Goal: Find specific page/section: Find specific page/section

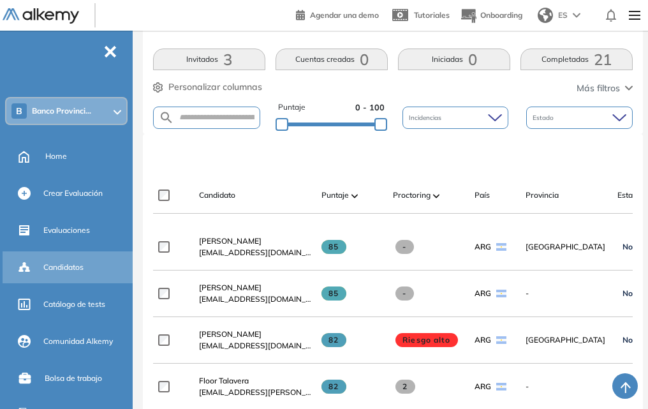
click at [70, 264] on span "Candidatos" at bounding box center [63, 267] width 40 height 11
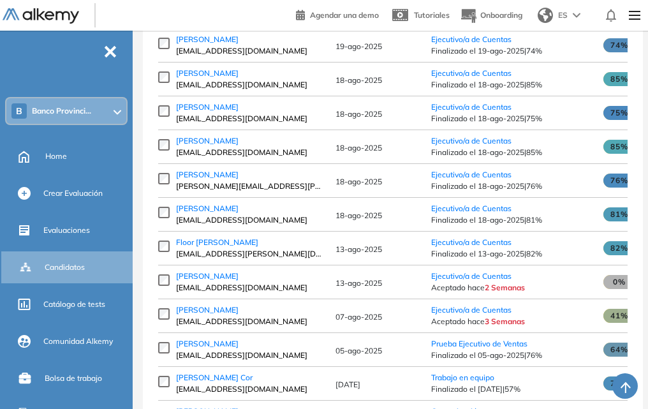
scroll to position [951, 0]
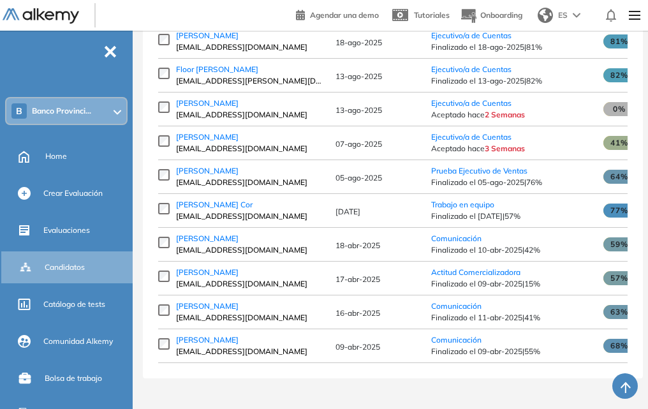
click at [632, 384] on button "button" at bounding box center [626, 386] width 26 height 26
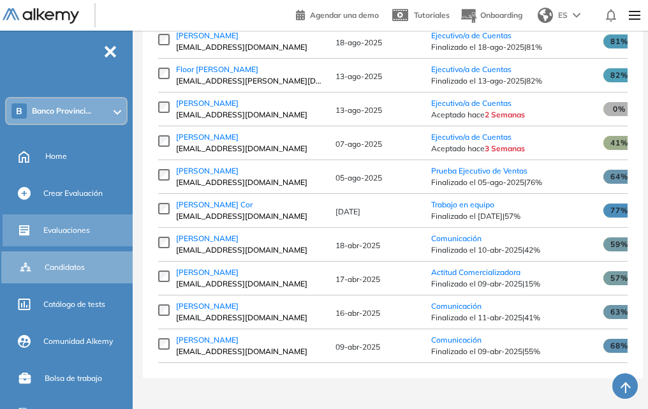
click at [75, 231] on span "Evaluaciones" at bounding box center [66, 230] width 47 height 11
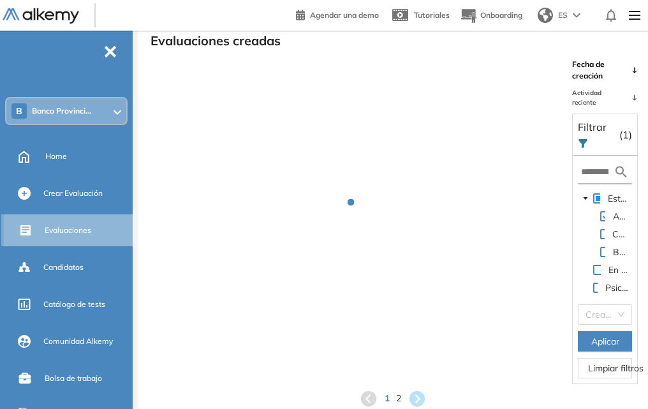
scroll to position [31, 0]
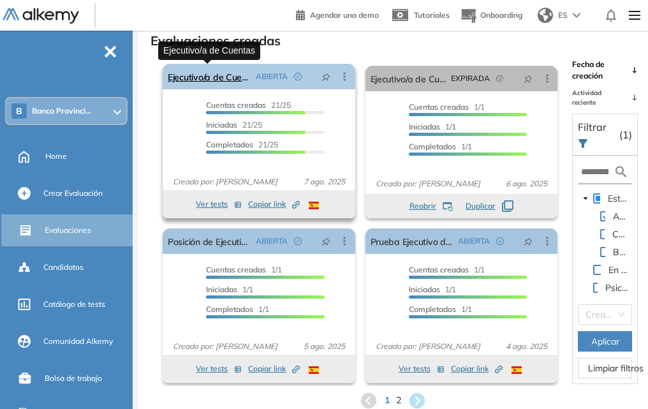
click at [214, 70] on link "Ejecutivo/a de Cuentas" at bounding box center [209, 77] width 83 height 26
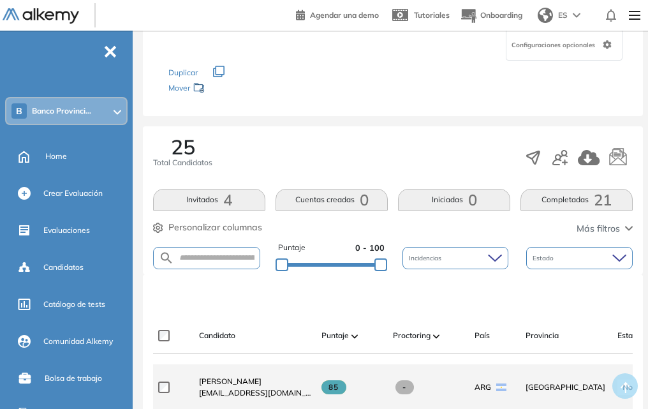
scroll to position [51, 0]
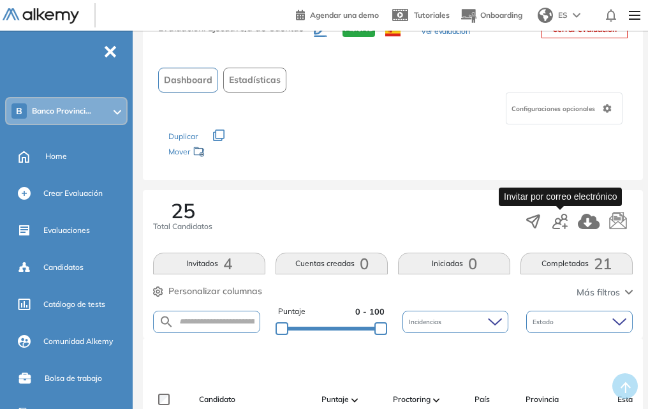
click at [560, 225] on icon "button" at bounding box center [560, 221] width 15 height 15
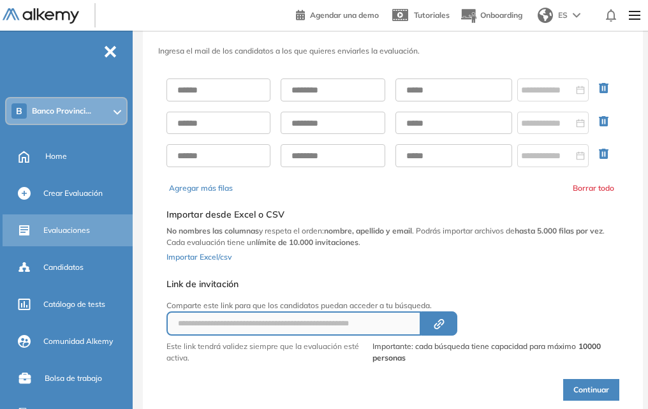
click at [75, 229] on span "Evaluaciones" at bounding box center [66, 230] width 47 height 11
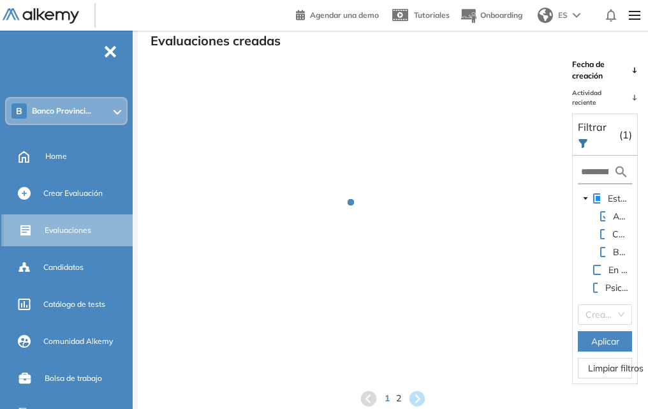
scroll to position [31, 0]
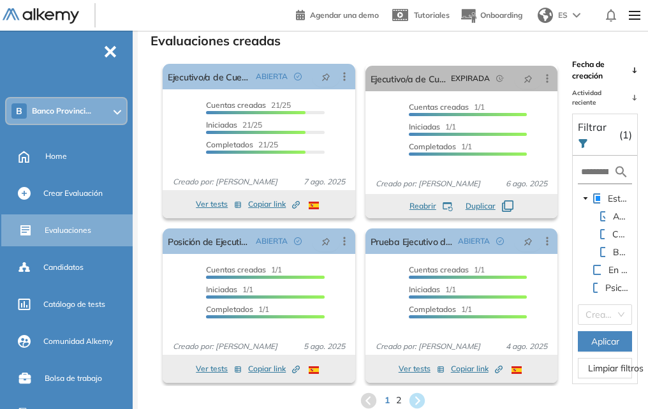
click at [636, 14] on img at bounding box center [635, 16] width 22 height 26
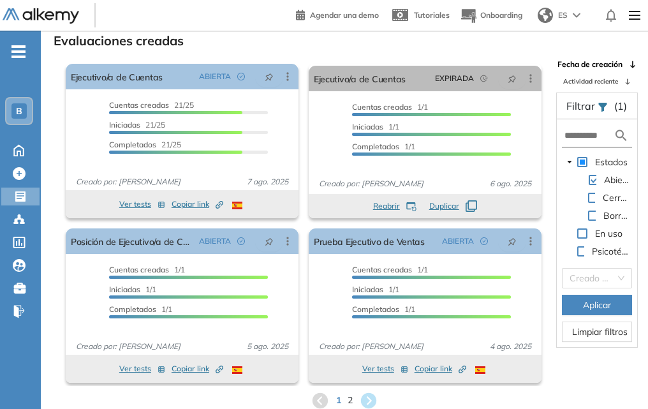
click at [636, 14] on img at bounding box center [635, 16] width 22 height 26
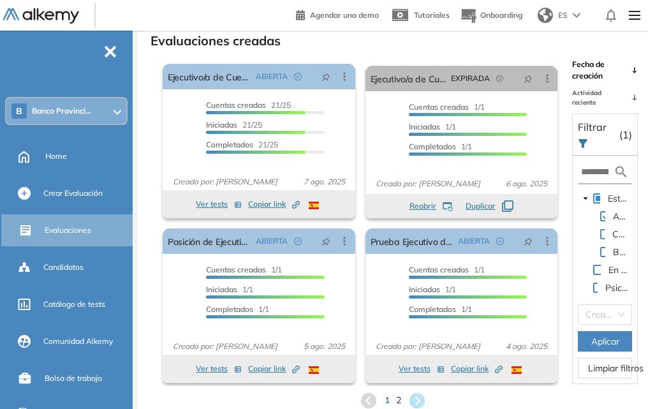
click at [578, 16] on img at bounding box center [577, 15] width 8 height 5
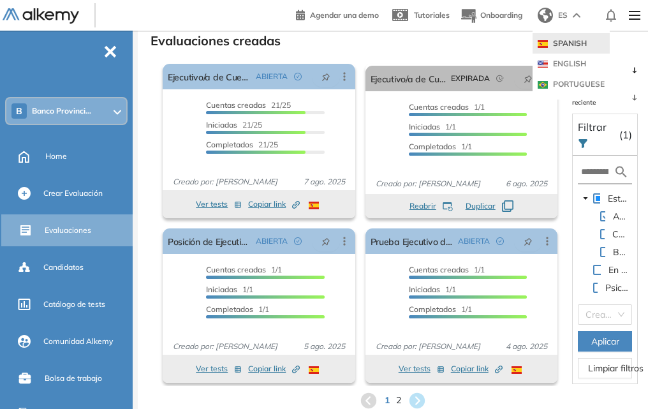
click at [237, 19] on header "Agendar una demo Tutoriales Onboarding ES SPANISH ENGLISH PORTUGUESE [PERSON_NA…" at bounding box center [324, 15] width 648 height 31
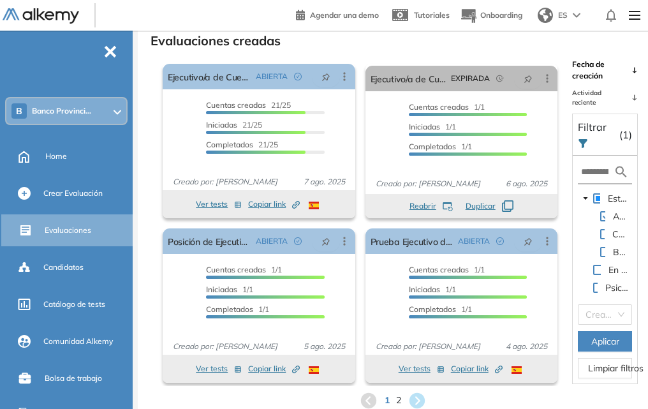
click at [87, 109] on span "Banco Provinci..." at bounding box center [61, 111] width 59 height 10
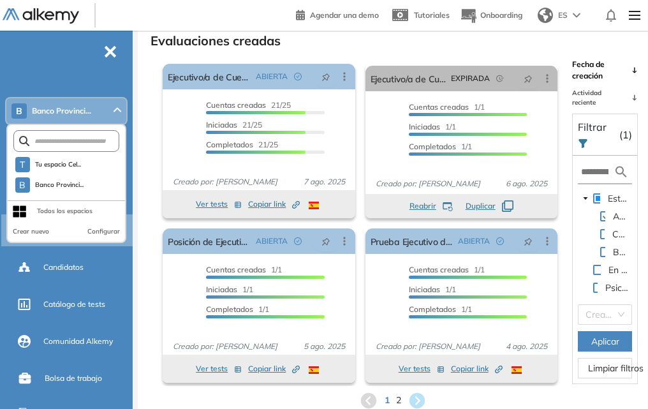
click at [87, 109] on span "Banco Provinci..." at bounding box center [61, 111] width 59 height 10
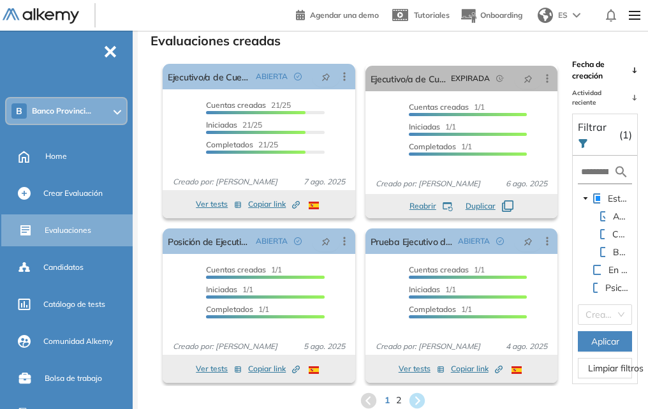
click at [61, 17] on img at bounding box center [41, 16] width 77 height 16
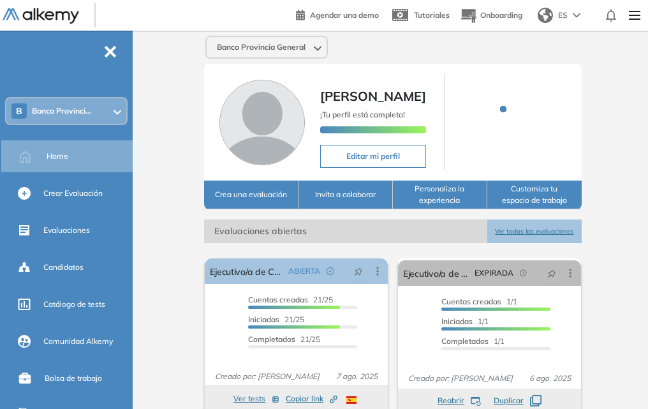
click at [638, 16] on img at bounding box center [635, 16] width 22 height 26
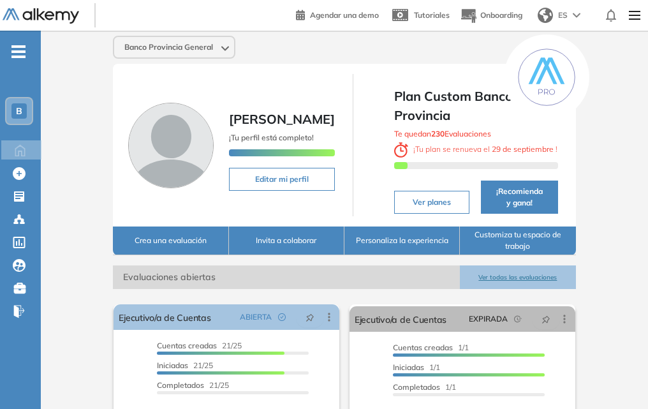
click at [606, 13] on div at bounding box center [611, 15] width 20 height 23
click at [576, 18] on div "ES" at bounding box center [561, 16] width 56 height 26
